Goal: Go to known website: Go to known website

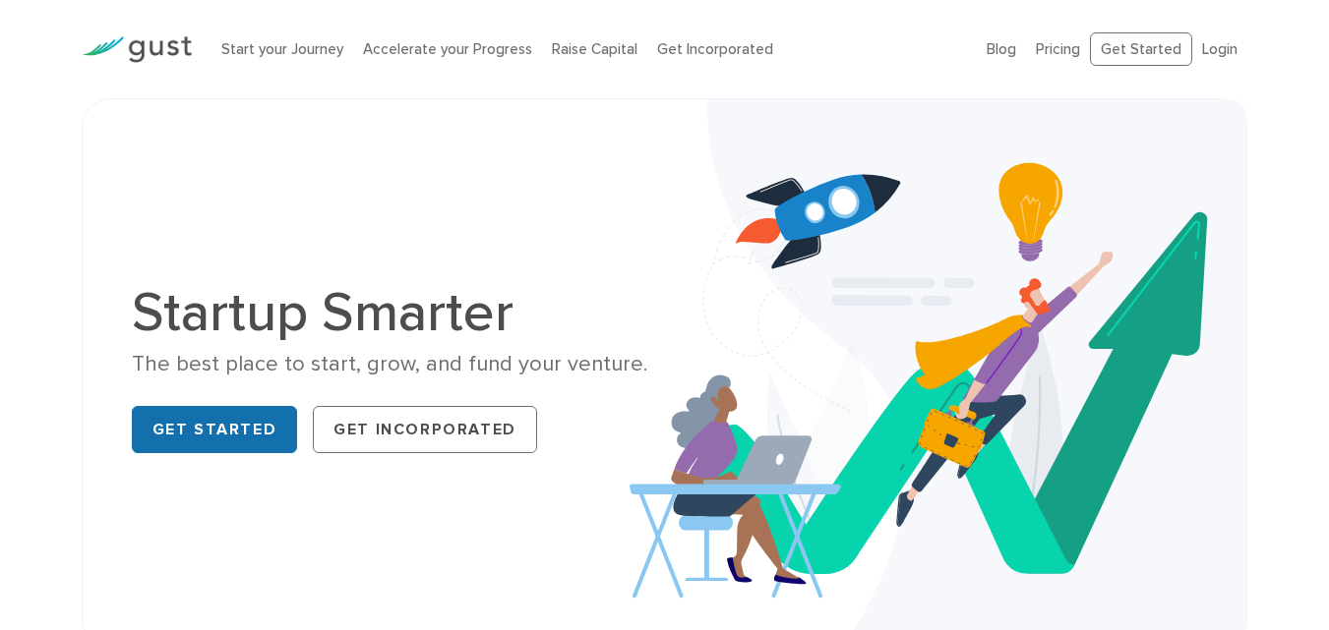
click at [193, 430] on link "Get Started" at bounding box center [215, 429] width 166 height 47
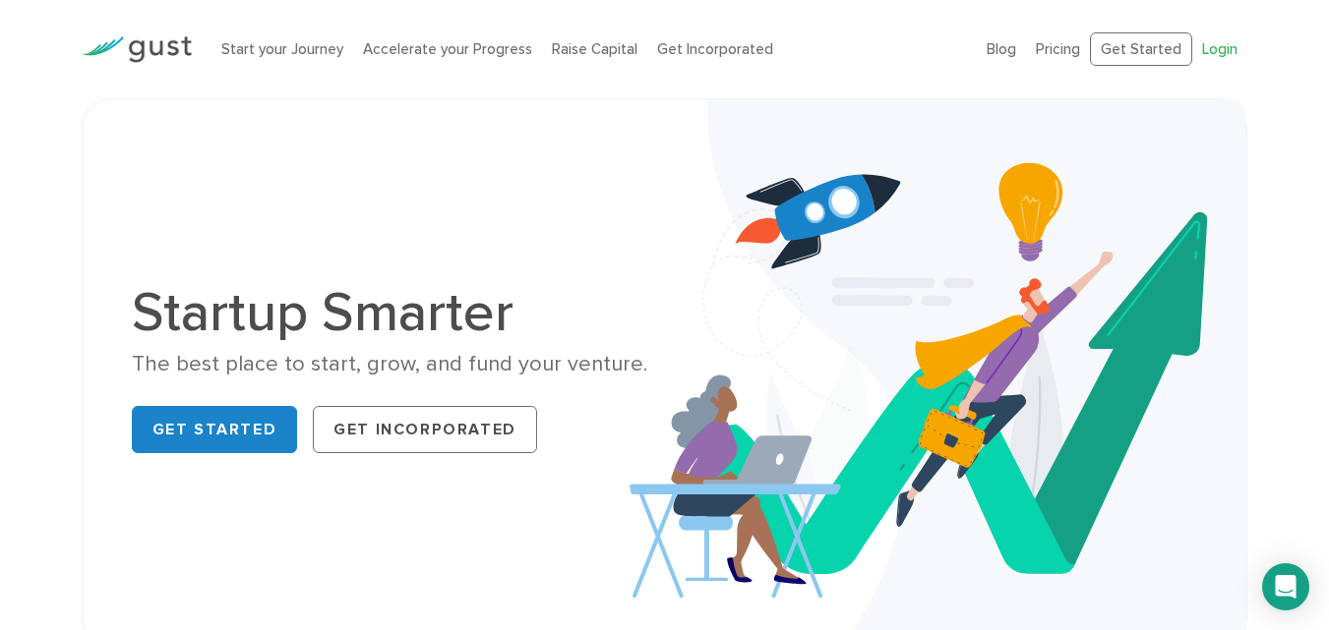
click at [1233, 43] on link "Login" at bounding box center [1219, 49] width 35 height 18
